Goal: Information Seeking & Learning: Understand process/instructions

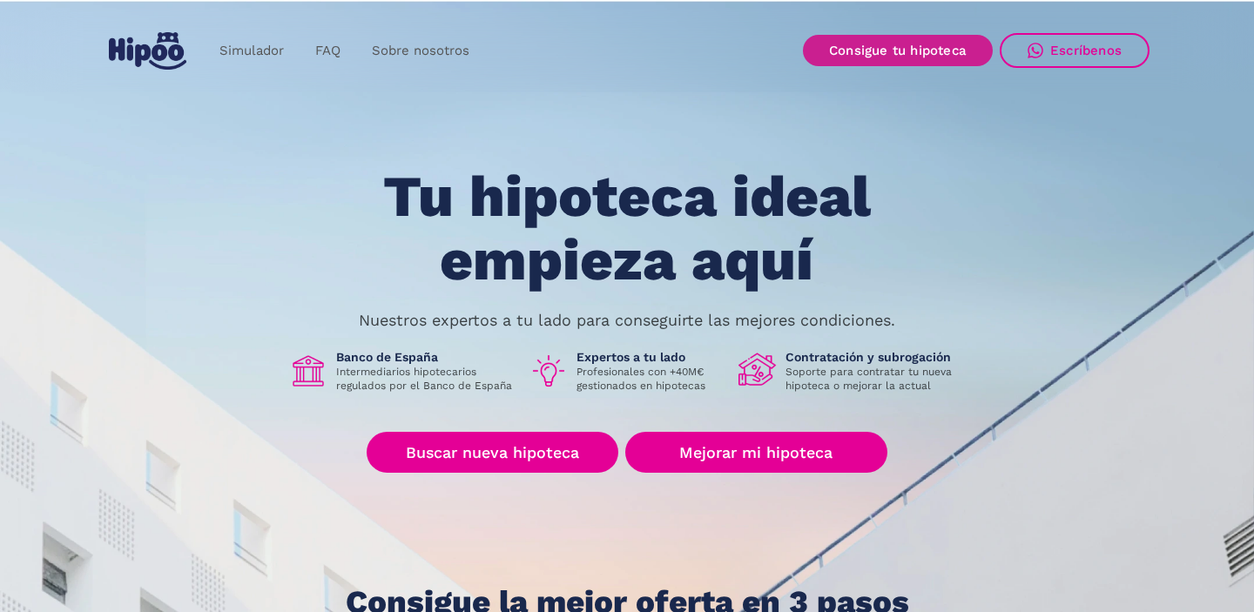
click at [913, 53] on link "Consigue tu hipoteca" at bounding box center [898, 50] width 190 height 31
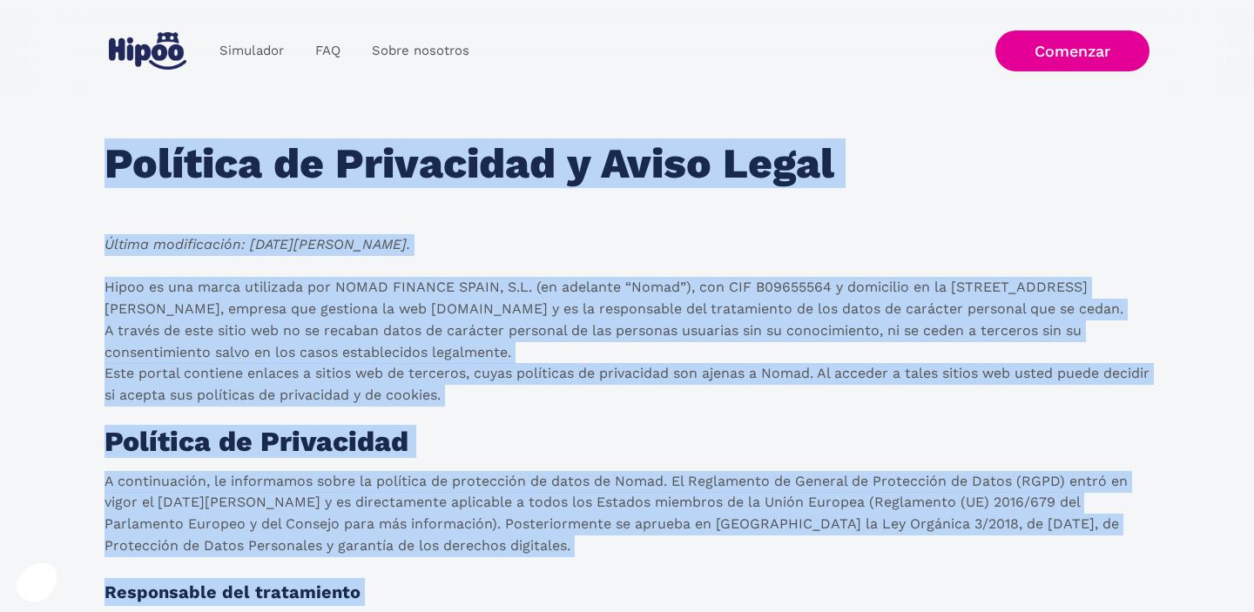
drag, startPoint x: 591, startPoint y: 289, endPoint x: 91, endPoint y: 171, distance: 513.3
copy body "Loremips do Sitametcon a Elits Doeiu Tempor incididuntut: 6 la etdo ma 7561. Al…"
